Goal: Task Accomplishment & Management: Use online tool/utility

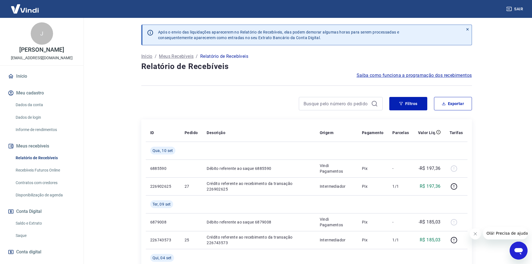
click at [26, 79] on link "Início" at bounding box center [42, 76] width 70 height 12
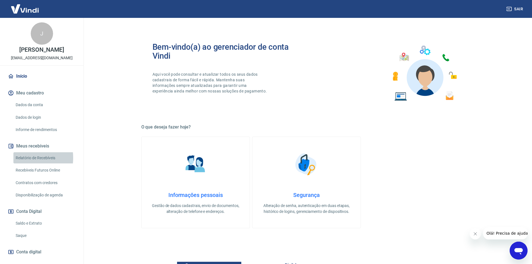
click at [20, 157] on link "Relatório de Recebíveis" at bounding box center [44, 157] width 63 height 11
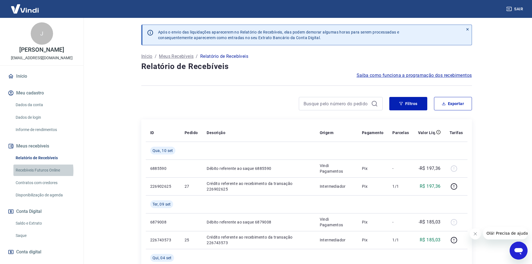
click at [24, 171] on link "Recebíveis Futuros Online" at bounding box center [44, 169] width 63 height 11
